Goal: Navigation & Orientation: Go to known website

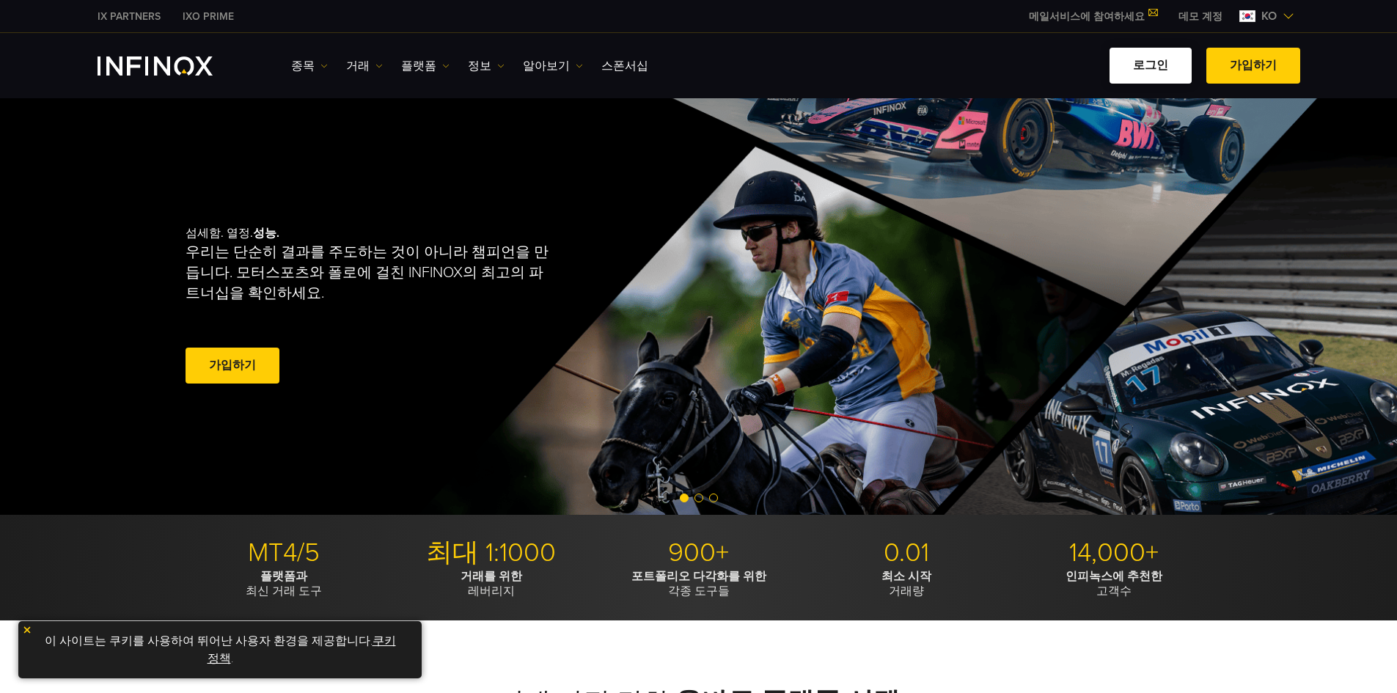
click at [1172, 73] on link "로그인" at bounding box center [1150, 66] width 82 height 36
click at [1154, 65] on link "로그인" at bounding box center [1150, 66] width 82 height 36
